Goal: Check status

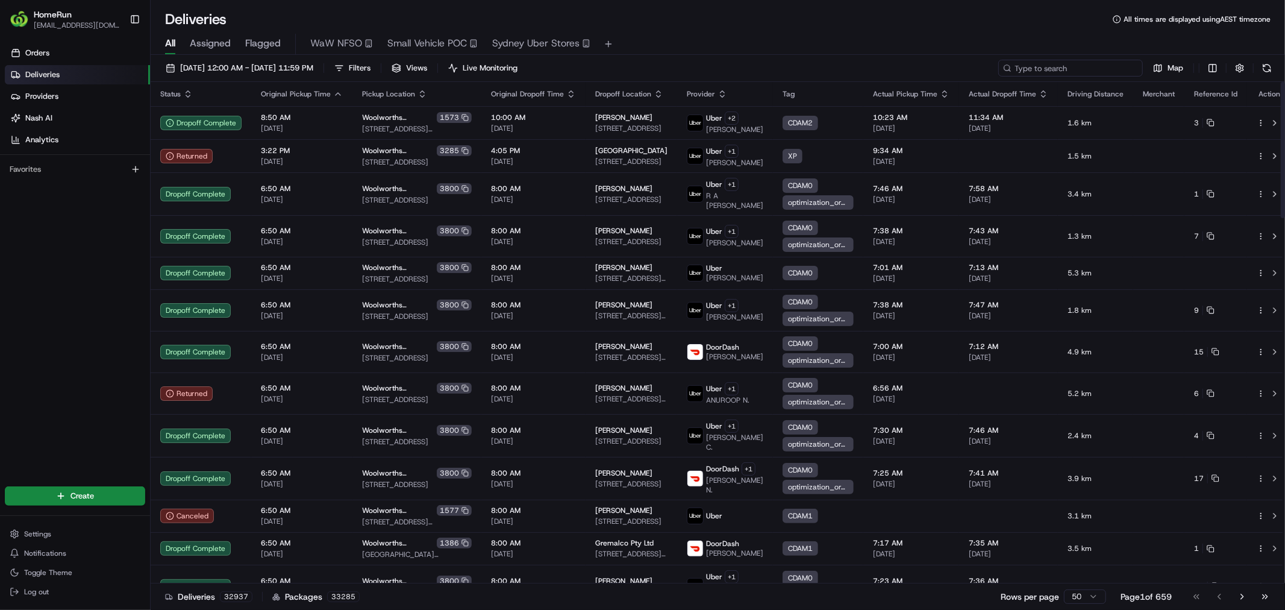
click at [1082, 67] on input at bounding box center [1070, 68] width 145 height 17
paste input "265887030"
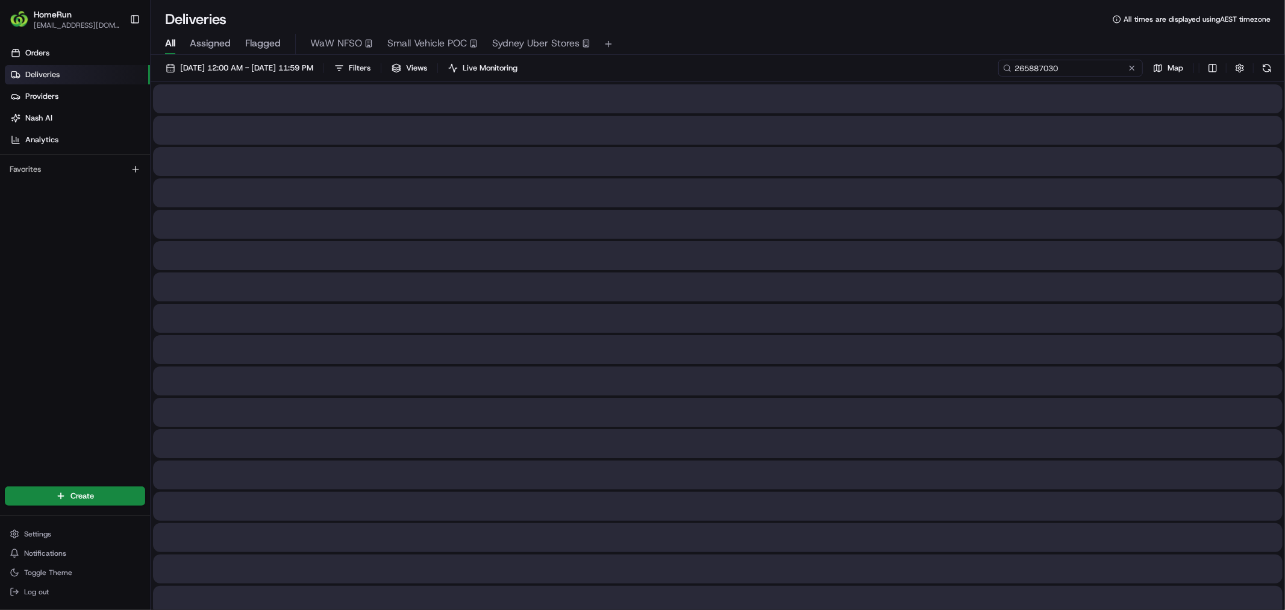
type input "265887030"
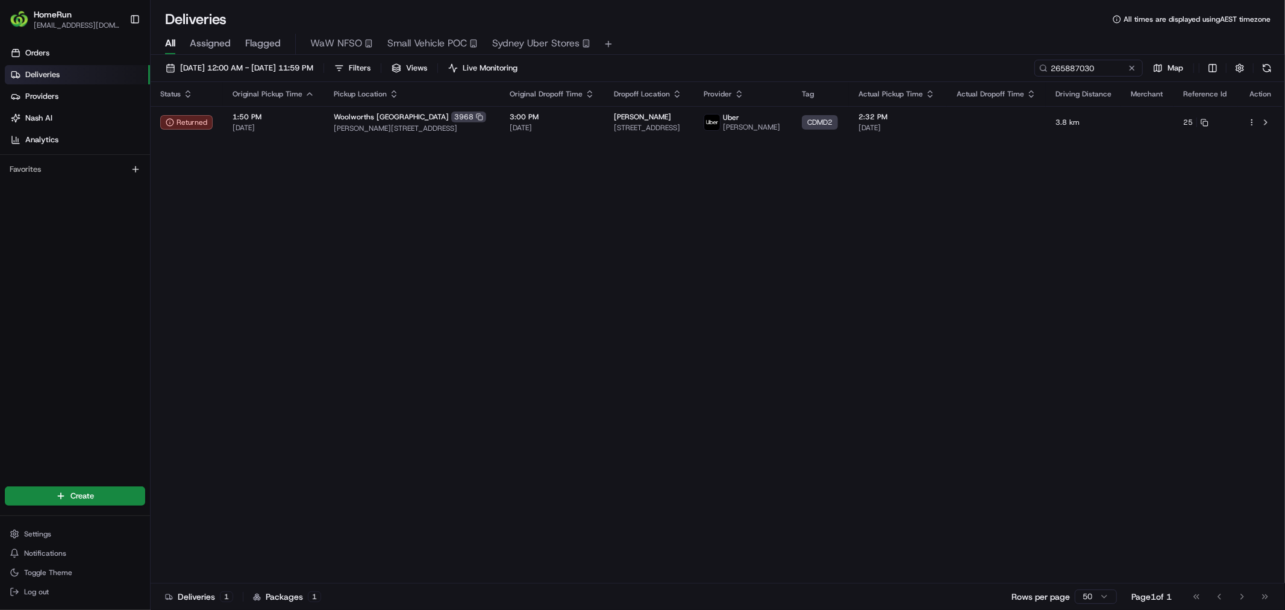
drag, startPoint x: 938, startPoint y: 340, endPoint x: 812, endPoint y: 345, distance: 126.6
click at [812, 345] on div "Status Original Pickup Time Pickup Location Original Dropoff Time Dropoff Locat…" at bounding box center [717, 332] width 1132 height 501
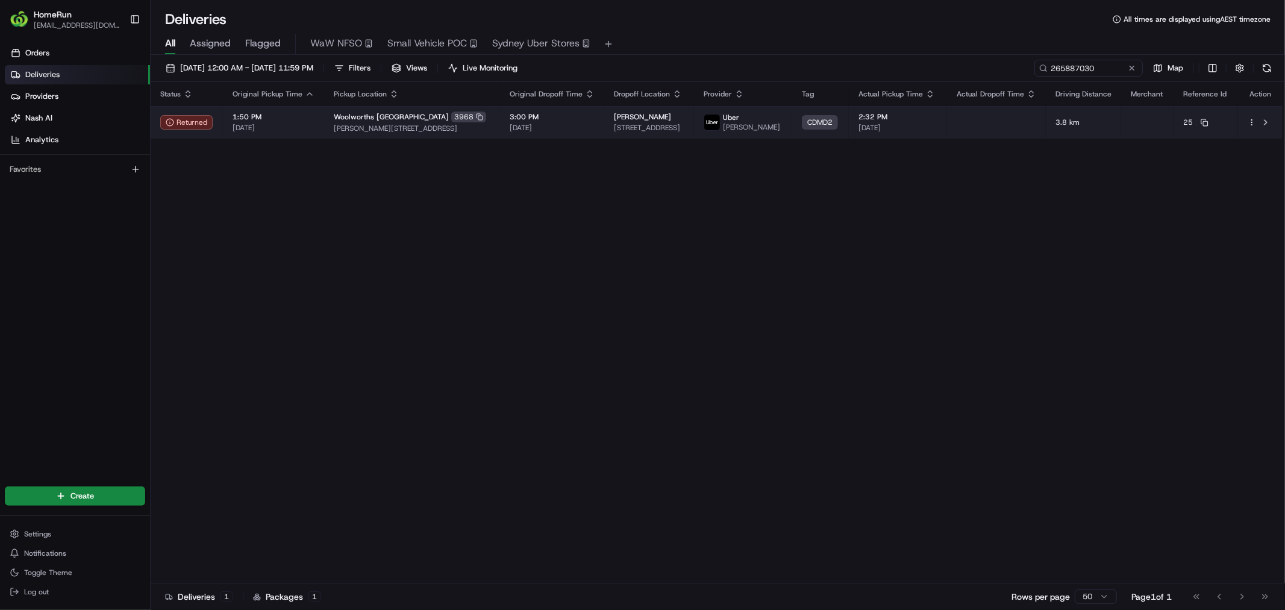
click at [684, 119] on div "[PERSON_NAME]" at bounding box center [649, 117] width 70 height 10
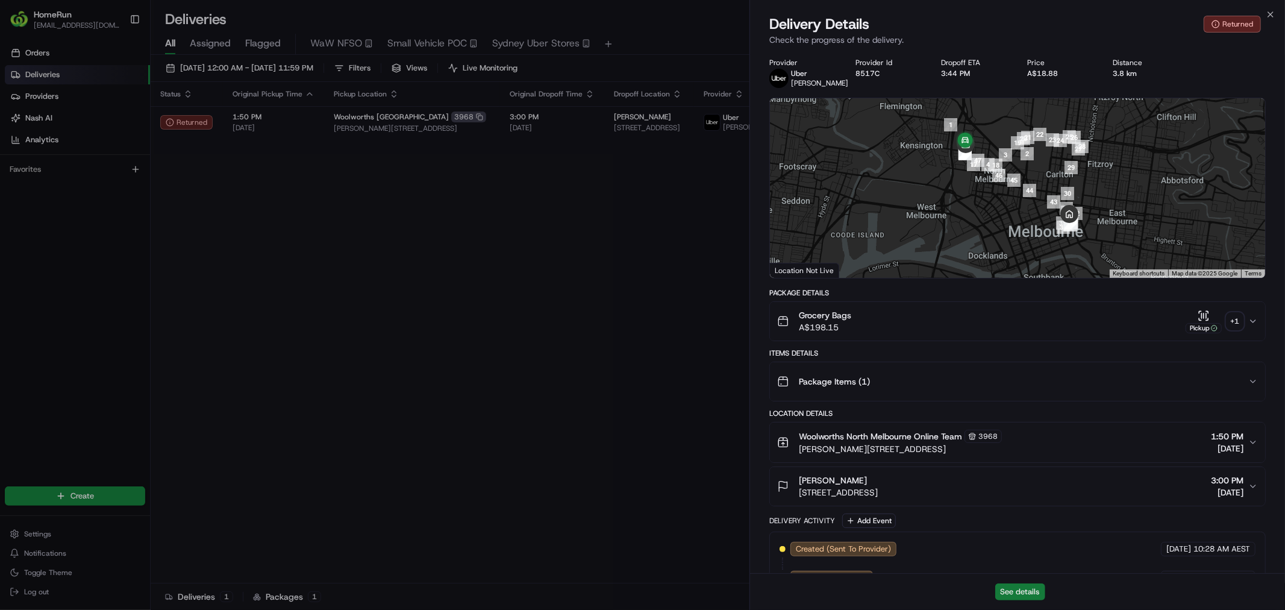
click at [1019, 593] on button "See details" at bounding box center [1020, 591] width 50 height 17
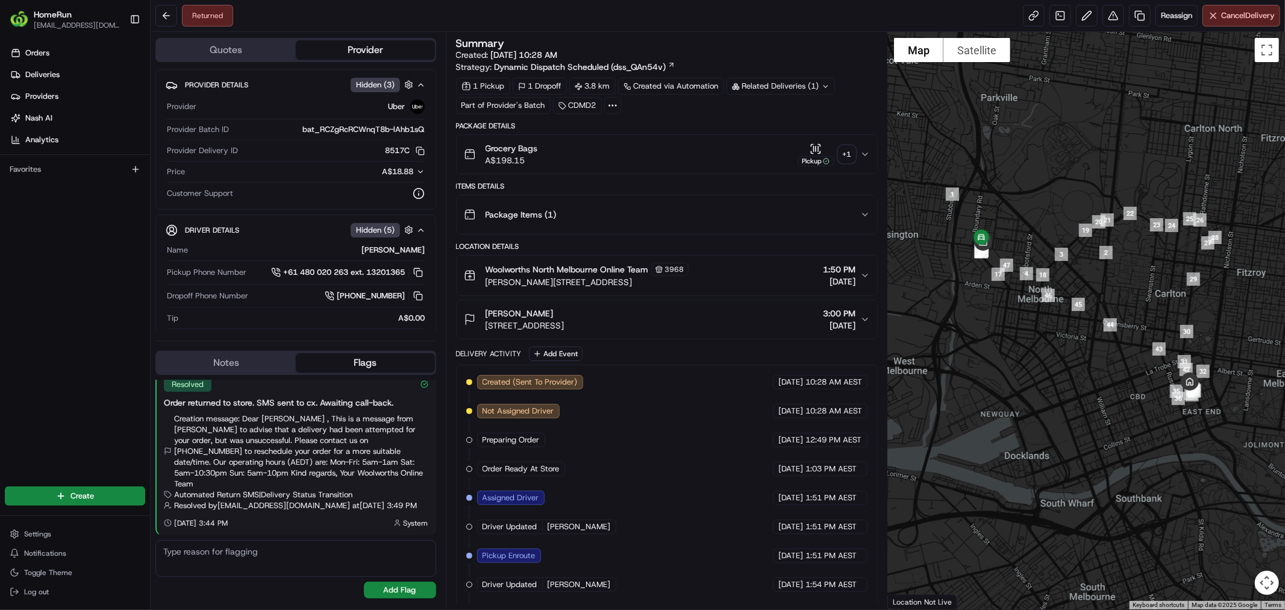
scroll to position [262, 0]
